Goal: Task Accomplishment & Management: Manage account settings

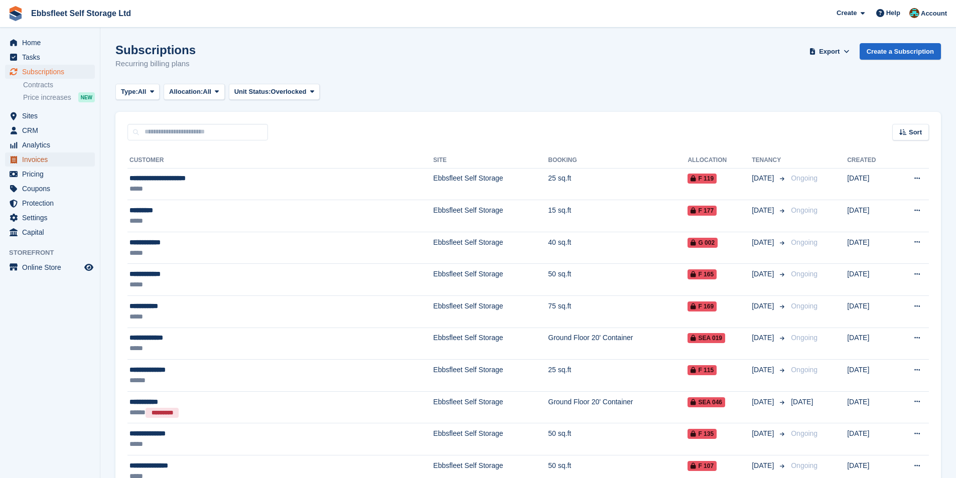
click at [39, 161] on span "Invoices" at bounding box center [52, 159] width 60 height 14
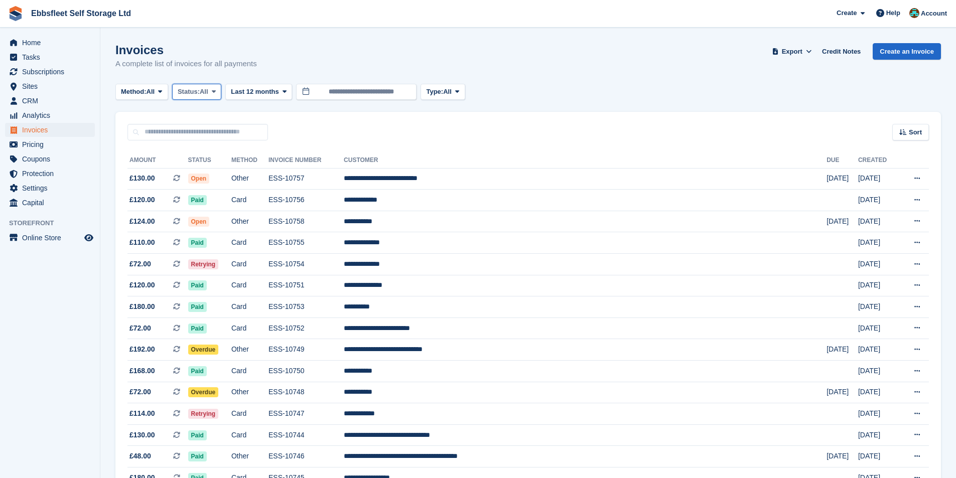
click at [214, 90] on span at bounding box center [214, 92] width 8 height 8
click at [61, 71] on span "Subscriptions" at bounding box center [52, 72] width 60 height 14
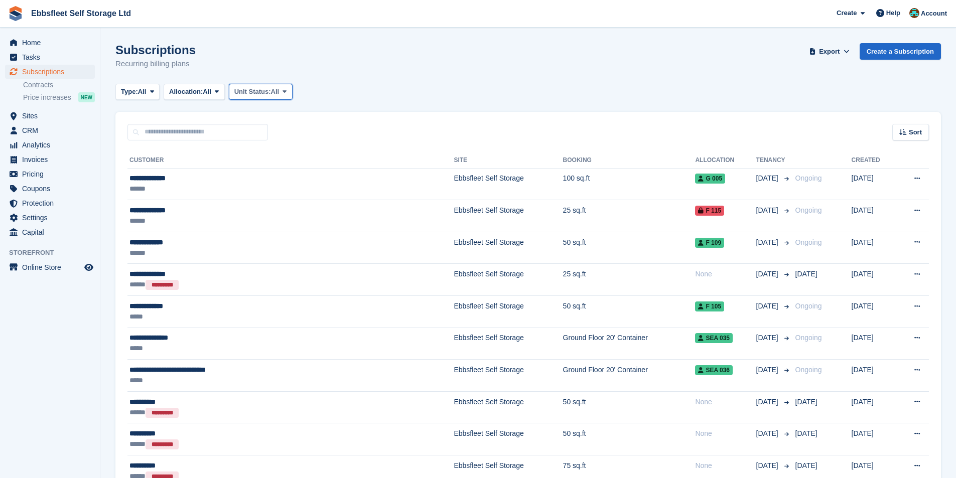
click at [268, 94] on span "Unit Status:" at bounding box center [252, 92] width 37 height 10
click at [280, 148] on link "Overlocked" at bounding box center [276, 151] width 87 height 18
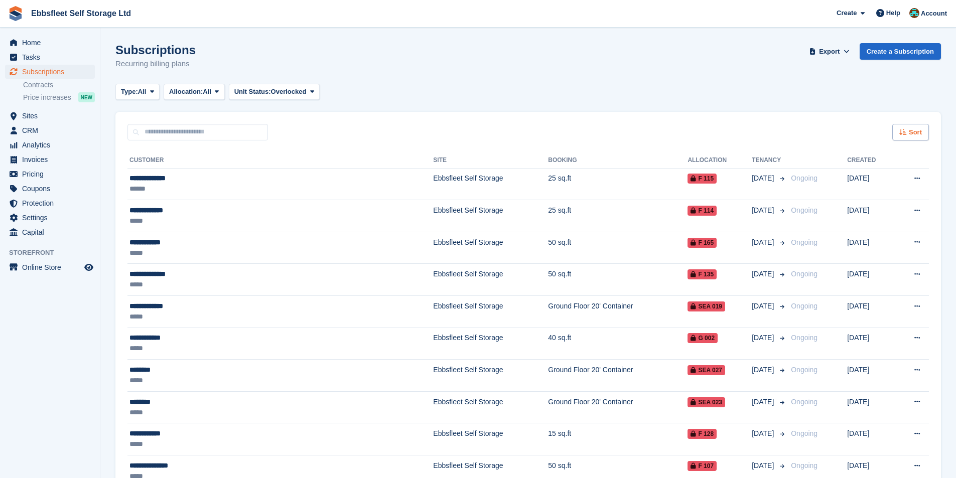
click at [902, 140] on div "Sort" at bounding box center [910, 132] width 37 height 17
click at [862, 172] on span "Customer name" at bounding box center [873, 170] width 50 height 8
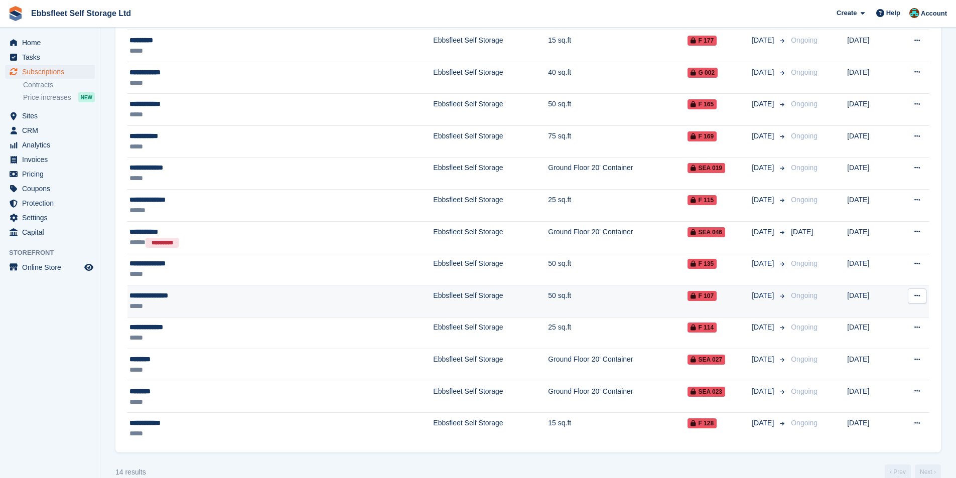
scroll to position [187, 0]
